Goal: Task Accomplishment & Management: Complete application form

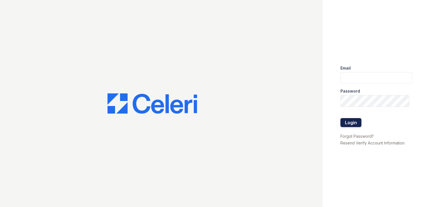
click at [358, 118] on button "Login" at bounding box center [351, 122] width 21 height 9
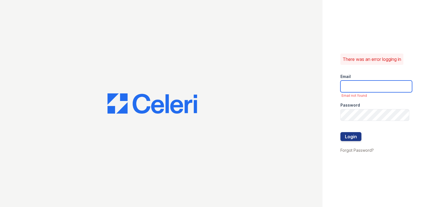
click at [359, 83] on input "email" at bounding box center [377, 86] width 72 height 12
type input "Ddurr@mmgmgt.com"
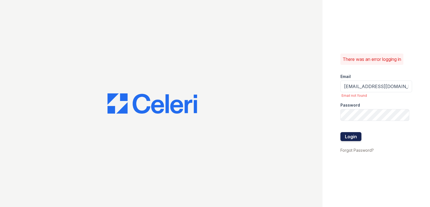
click at [355, 138] on button "Login" at bounding box center [351, 136] width 21 height 9
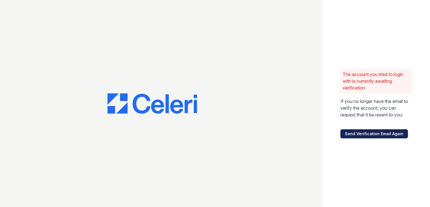
click at [359, 134] on button "Send Verification Email Again" at bounding box center [375, 133] width 68 height 9
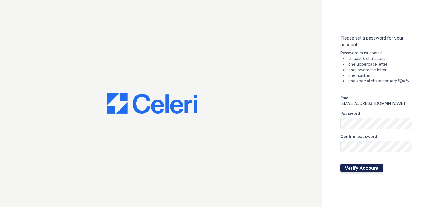
click at [358, 169] on button "Verify Account" at bounding box center [362, 167] width 43 height 9
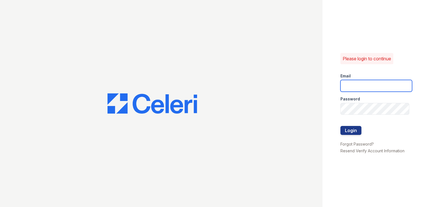
click at [370, 86] on input "email" at bounding box center [377, 86] width 72 height 12
type input "ddurr@mmgmgt.com"
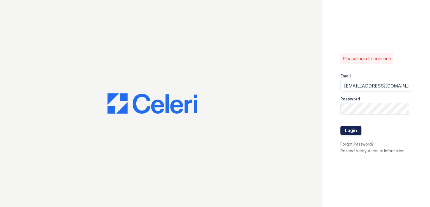
click at [358, 129] on button "Login" at bounding box center [351, 130] width 21 height 9
